Goal: Check status: Check status

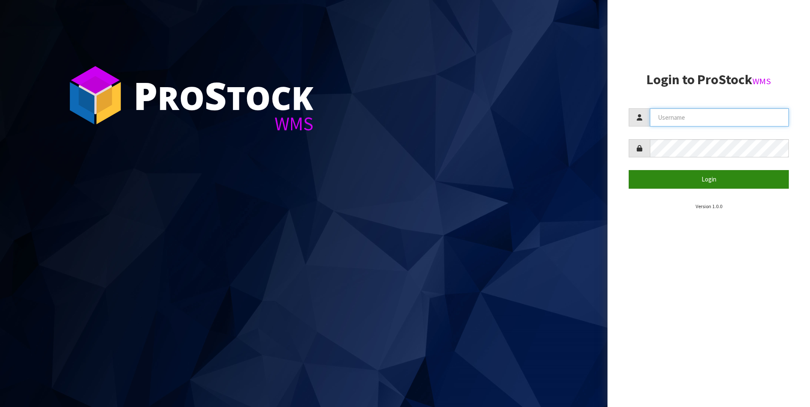
type input "[PERSON_NAME]"
click at [667, 177] on button "Login" at bounding box center [708, 179] width 160 height 18
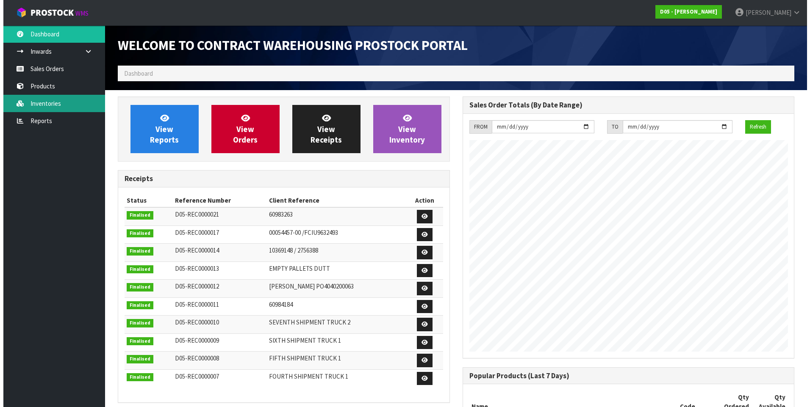
scroll to position [570, 344]
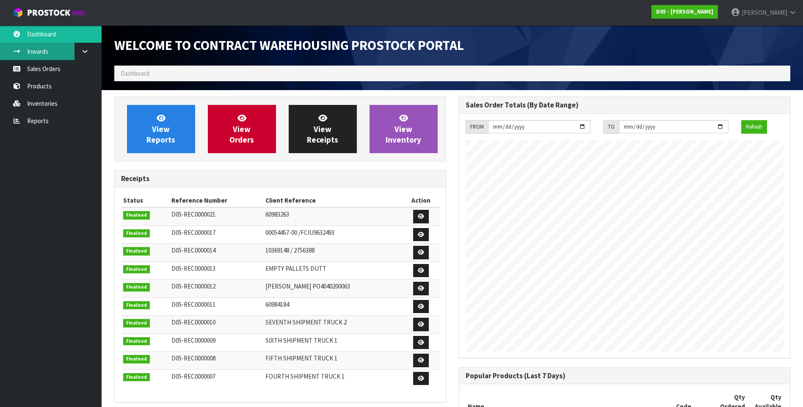
click at [50, 52] on link "Inwards" at bounding box center [51, 51] width 102 height 17
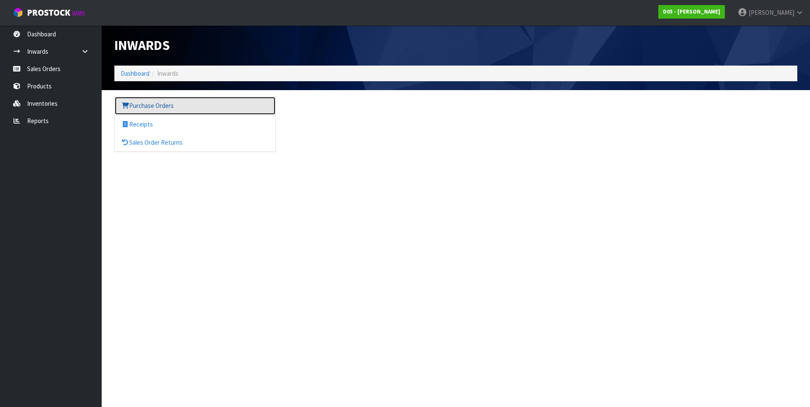
click at [153, 105] on link "Purchase Orders" at bounding box center [195, 105] width 161 height 17
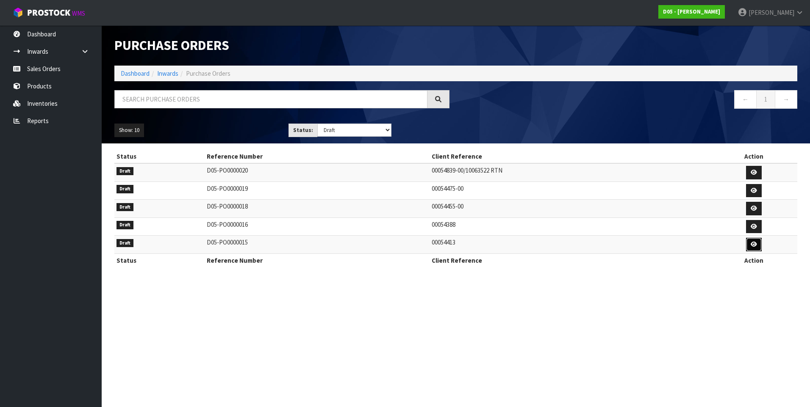
click at [757, 245] on icon at bounding box center [753, 245] width 6 height 6
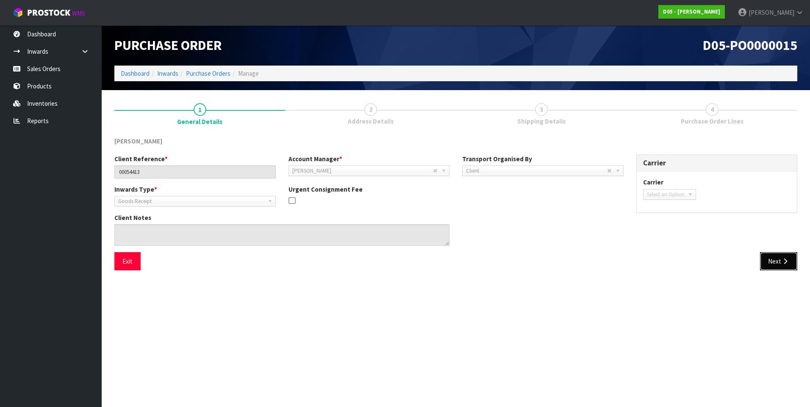
click at [781, 258] on icon "button" at bounding box center [785, 261] width 8 height 6
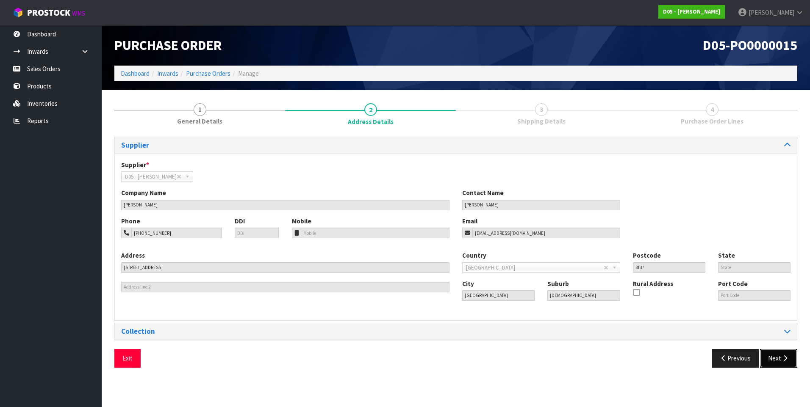
click at [784, 356] on icon "button" at bounding box center [785, 358] width 8 height 6
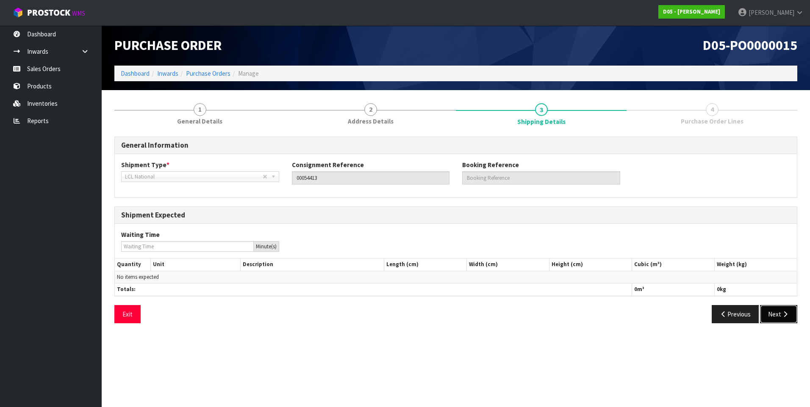
click at [775, 313] on button "Next" at bounding box center [778, 314] width 37 height 18
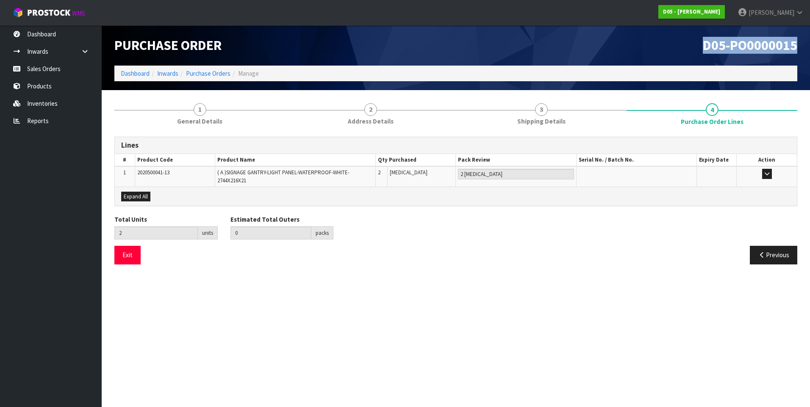
drag, startPoint x: 799, startPoint y: 44, endPoint x: 702, endPoint y: 46, distance: 97.0
click at [702, 46] on div "D05-PO0000015" at bounding box center [630, 45] width 348 height 40
copy span "D05-PO0000015"
click at [126, 260] on button "Exit" at bounding box center [127, 255] width 26 height 18
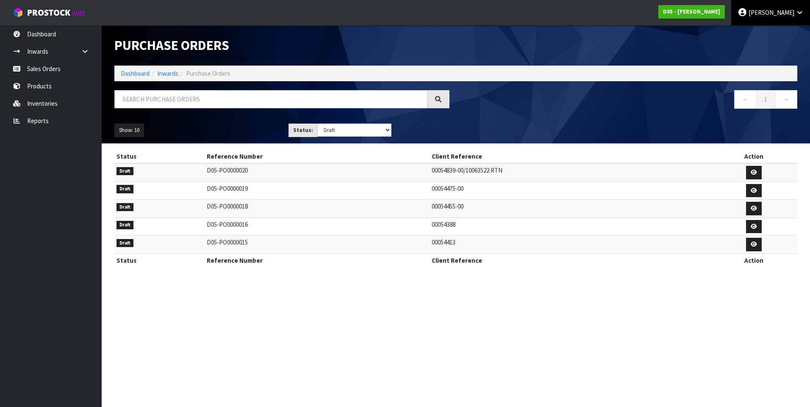
click at [776, 16] on span "[PERSON_NAME]" at bounding box center [771, 12] width 46 height 8
click at [774, 30] on link "Logout" at bounding box center [775, 33] width 67 height 11
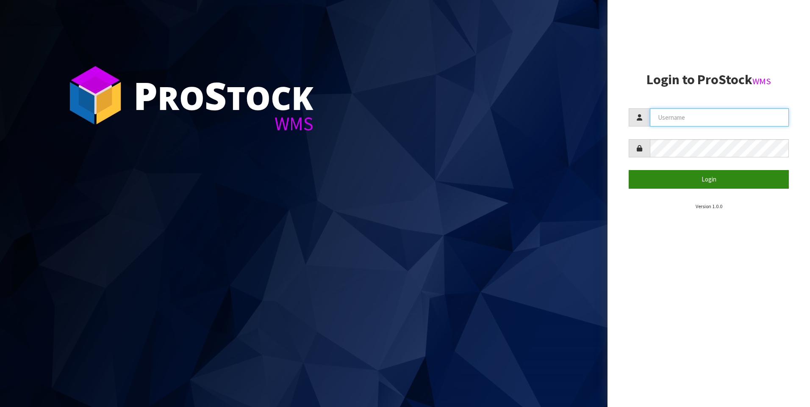
type input "[PERSON_NAME]"
click at [706, 185] on button "Login" at bounding box center [708, 179] width 160 height 18
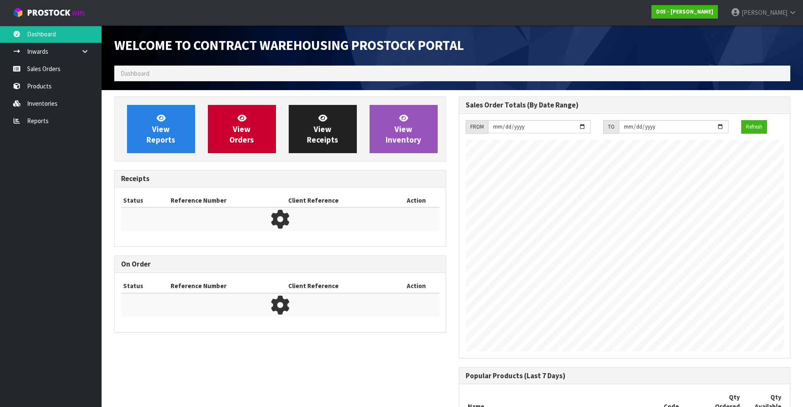
scroll to position [570, 344]
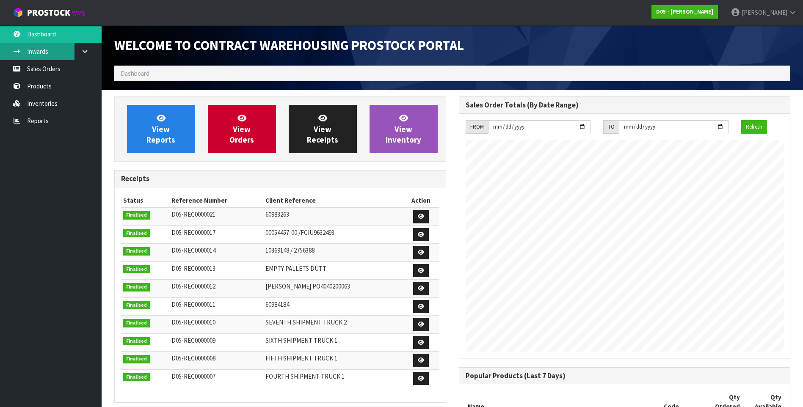
click at [49, 52] on link "Inwards" at bounding box center [51, 51] width 102 height 17
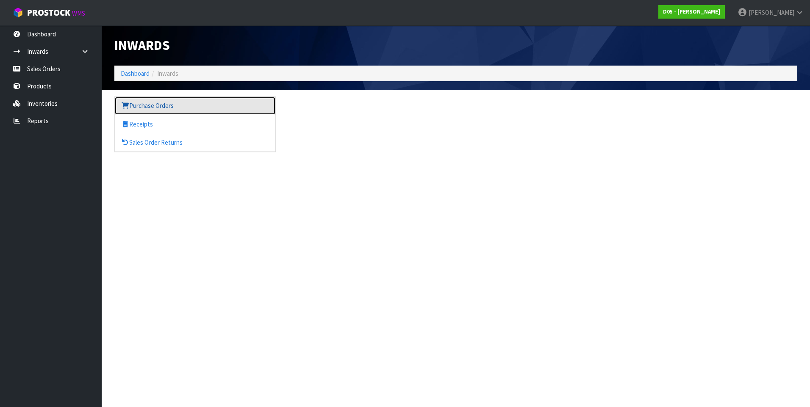
click at [144, 108] on link "Purchase Orders" at bounding box center [195, 105] width 161 height 17
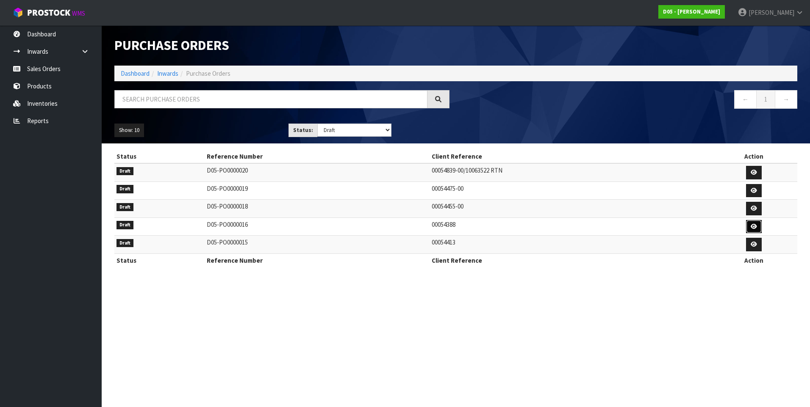
click at [751, 225] on icon at bounding box center [753, 227] width 6 height 6
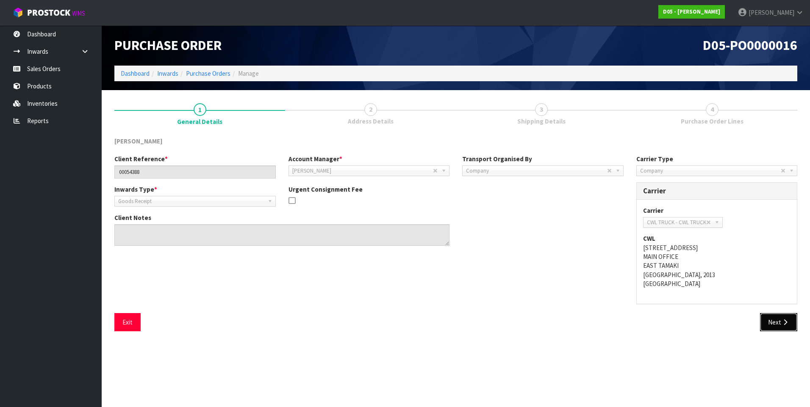
click at [778, 323] on button "Next" at bounding box center [778, 322] width 37 height 18
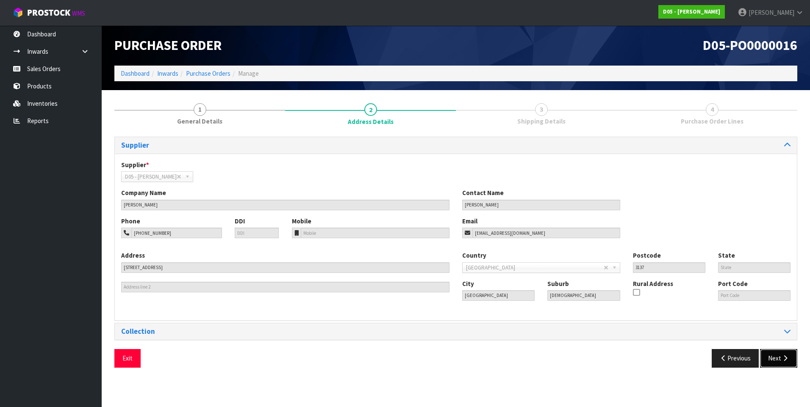
click at [774, 354] on button "Next" at bounding box center [778, 358] width 37 height 18
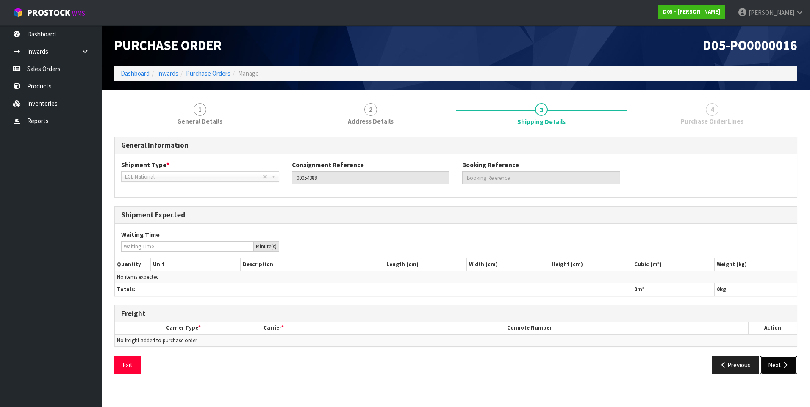
click at [770, 362] on button "Next" at bounding box center [778, 365] width 37 height 18
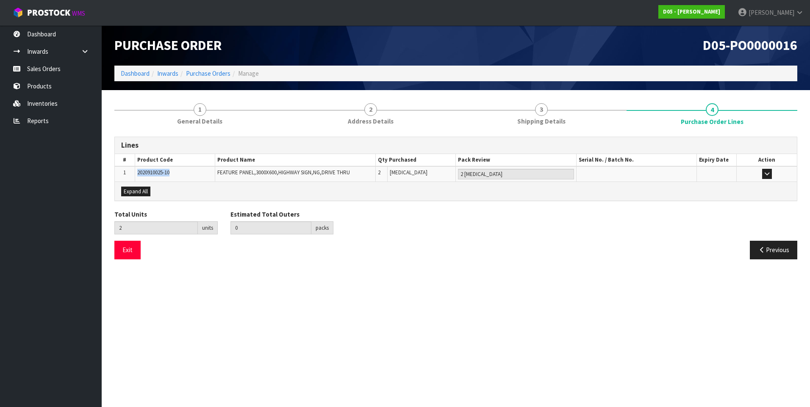
drag, startPoint x: 176, startPoint y: 172, endPoint x: 133, endPoint y: 173, distance: 42.8
click at [133, 173] on tr "1 2020910025-10 FEATURE PANEL,3000X600,HIGHWAY SIGN,NG,DRIVE THRU 2 [MEDICAL_DA…" at bounding box center [456, 173] width 682 height 15
drag, startPoint x: 133, startPoint y: 173, endPoint x: 141, endPoint y: 172, distance: 8.1
copy tr "2020910025-10"
click at [50, 102] on link "Inventories" at bounding box center [51, 103] width 102 height 17
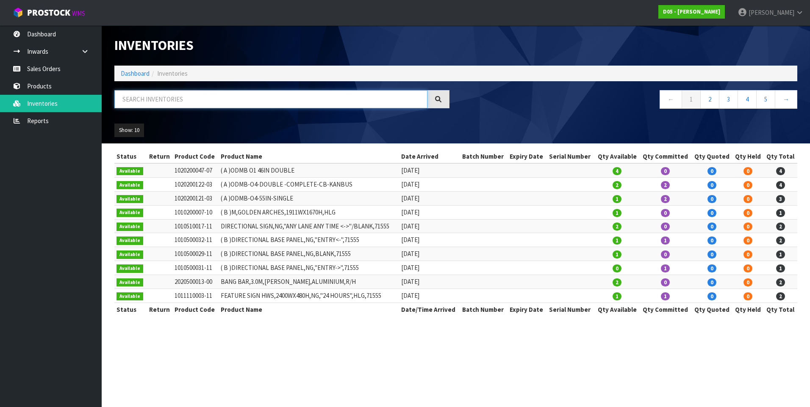
click at [137, 101] on input "text" at bounding box center [270, 99] width 313 height 18
paste input "2020910025-10"
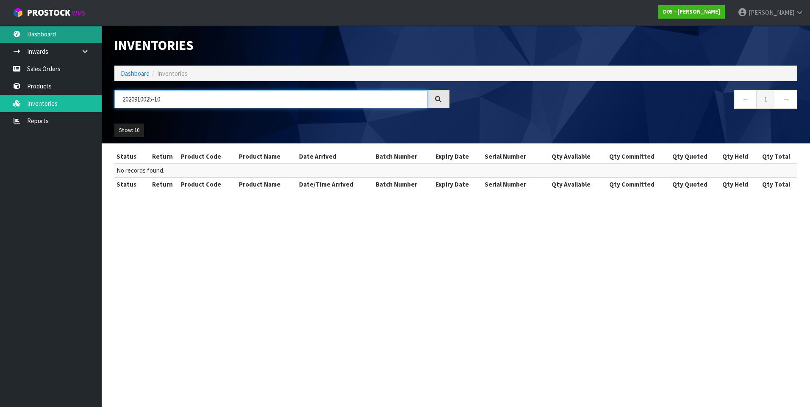
type input "2020910025-10"
click at [61, 35] on link "Dashboard" at bounding box center [51, 33] width 102 height 17
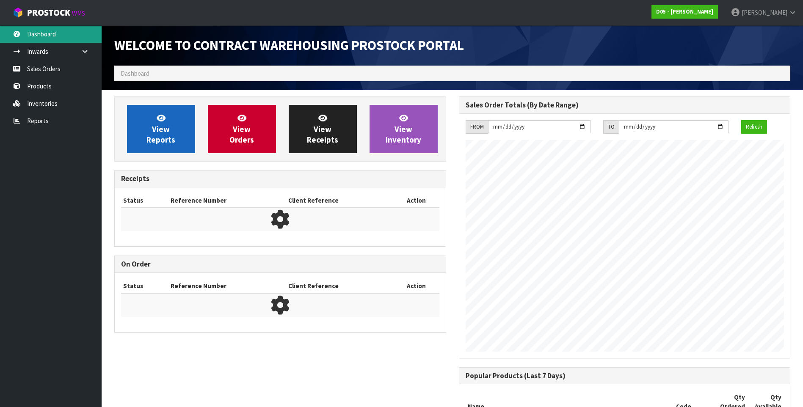
scroll to position [570, 344]
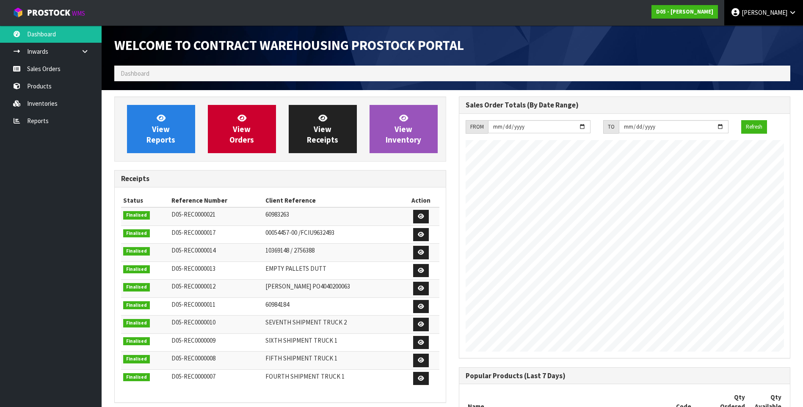
click at [763, 7] on link "[PERSON_NAME]" at bounding box center [764, 12] width 79 height 25
click at [756, 33] on link "Logout" at bounding box center [769, 33] width 67 height 11
